Goal: Transaction & Acquisition: Purchase product/service

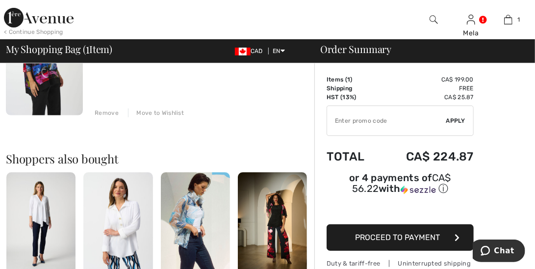
scroll to position [147, 0]
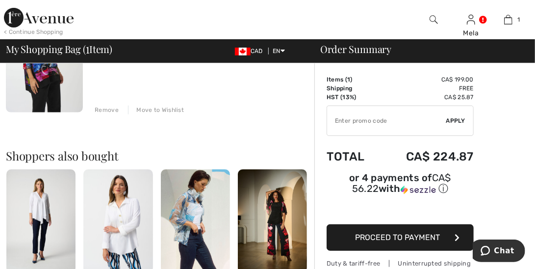
click at [391, 235] on span "Proceed to Payment" at bounding box center [398, 236] width 85 height 9
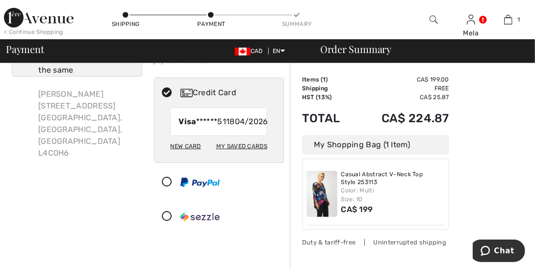
click at [239, 154] on div "My Saved Cards" at bounding box center [241, 146] width 51 height 17
radio input "true"
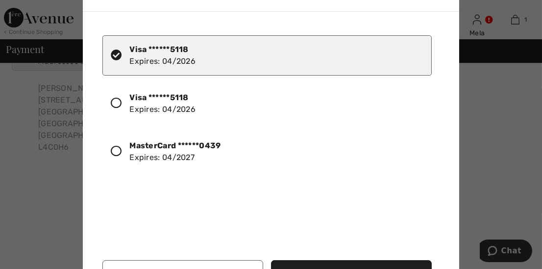
click at [118, 150] on icon at bounding box center [116, 151] width 11 height 11
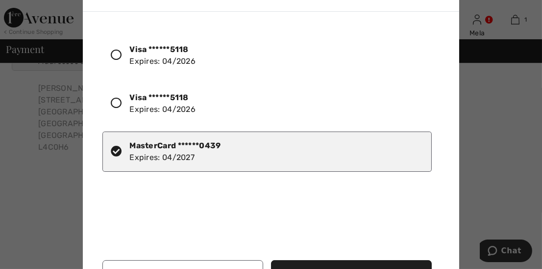
click at [378, 261] on button "Use Selected Card" at bounding box center [351, 273] width 161 height 26
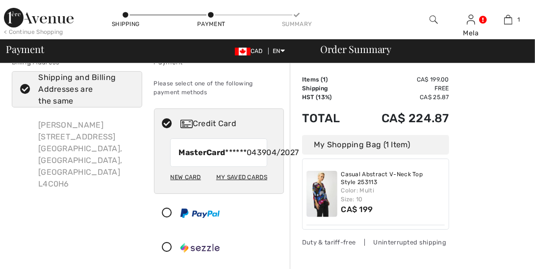
checkbox input "true"
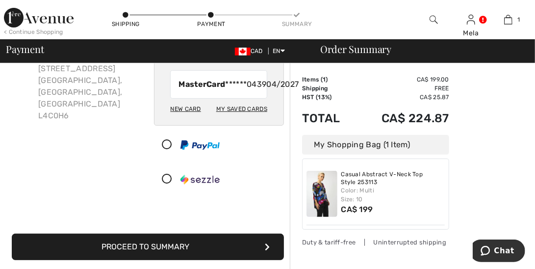
scroll to position [196, 0]
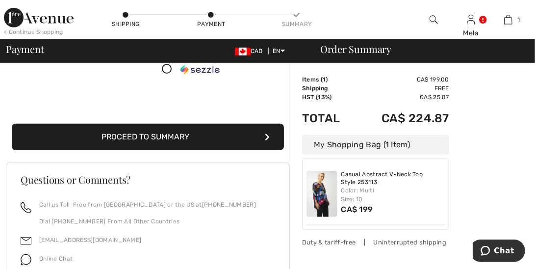
click at [152, 141] on button "Proceed to Summary" at bounding box center [148, 137] width 272 height 26
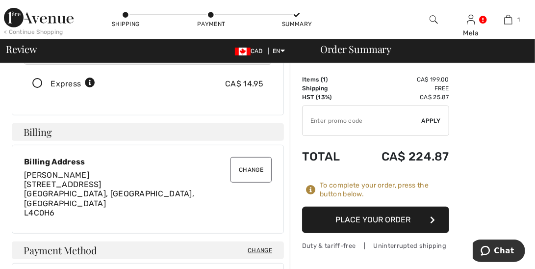
click at [389, 214] on button "Place Your Order" at bounding box center [375, 219] width 147 height 26
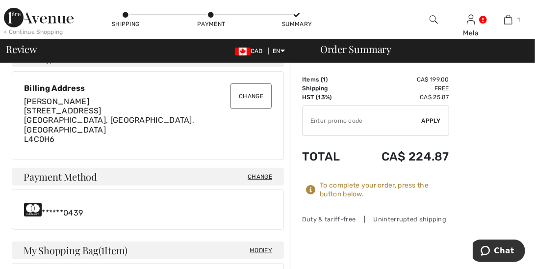
scroll to position [294, 0]
